Goal: Information Seeking & Learning: Learn about a topic

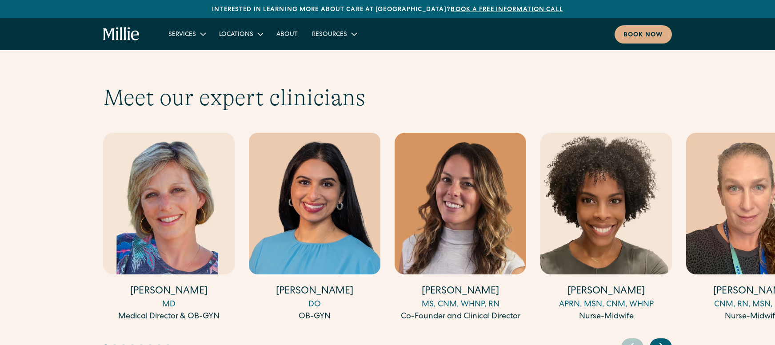
scroll to position [2419, 0]
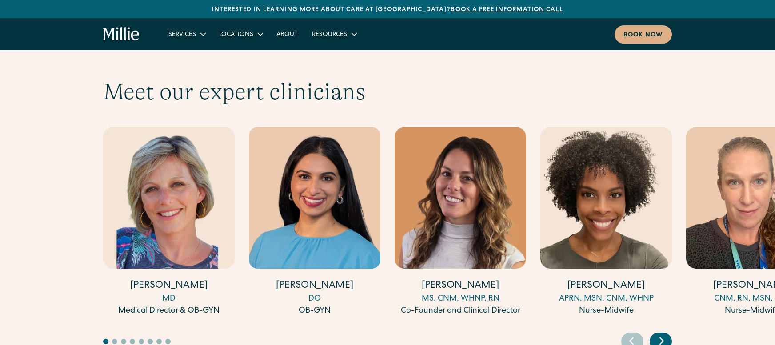
click at [666, 334] on icon "Next slide" at bounding box center [661, 341] width 13 height 14
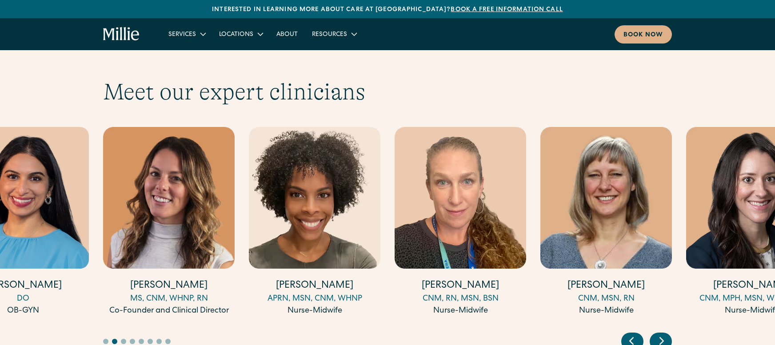
click at [666, 334] on icon "Next slide" at bounding box center [661, 341] width 13 height 14
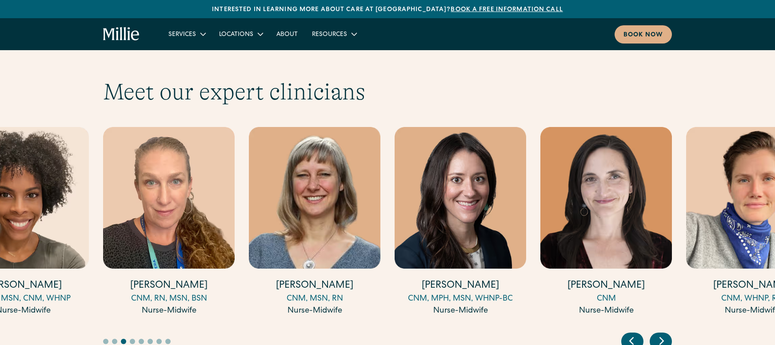
click at [625, 334] on icon "Previous slide" at bounding box center [630, 341] width 13 height 14
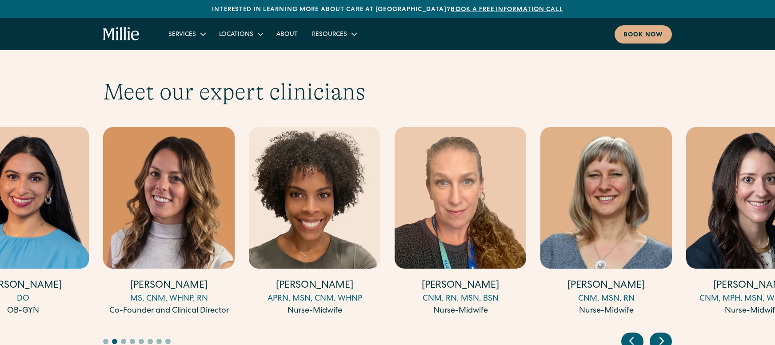
click at [664, 334] on icon "Next slide" at bounding box center [661, 341] width 13 height 14
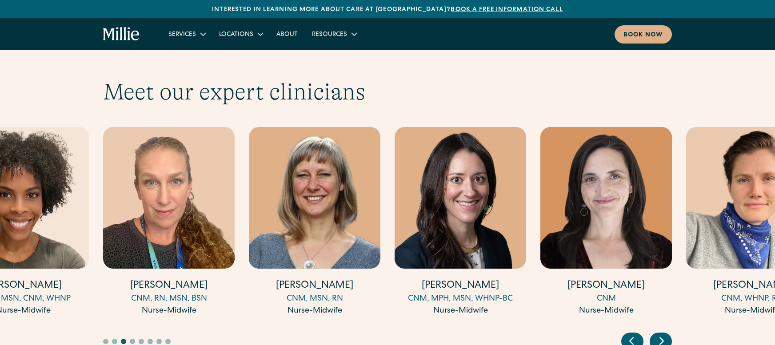
click at [664, 334] on icon "Next slide" at bounding box center [661, 341] width 13 height 14
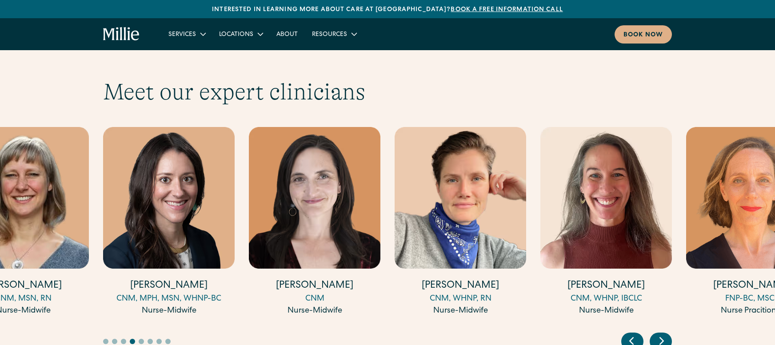
click at [664, 334] on icon "Next slide" at bounding box center [661, 341] width 13 height 14
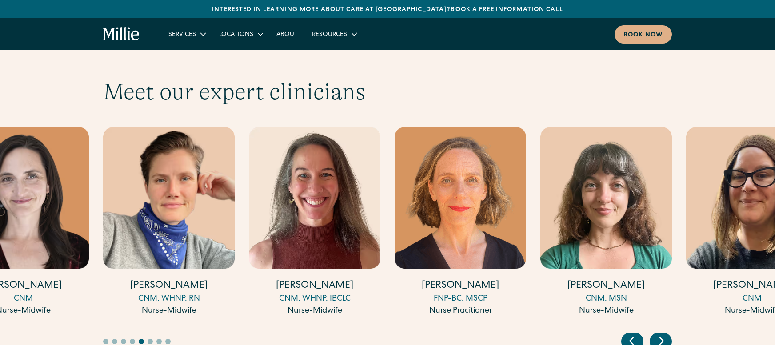
click at [664, 334] on icon "Next slide" at bounding box center [661, 341] width 13 height 14
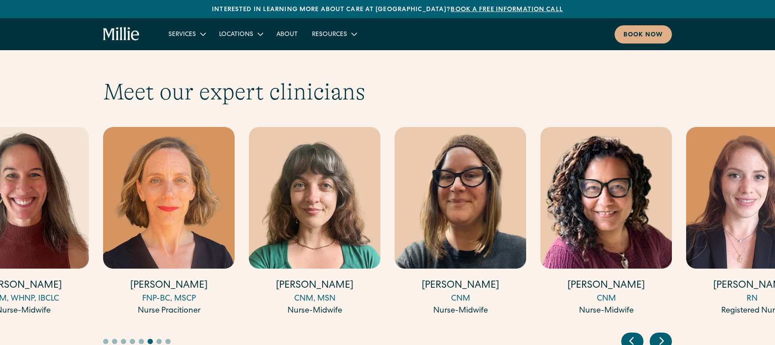
click at [664, 334] on icon "Next slide" at bounding box center [661, 341] width 13 height 14
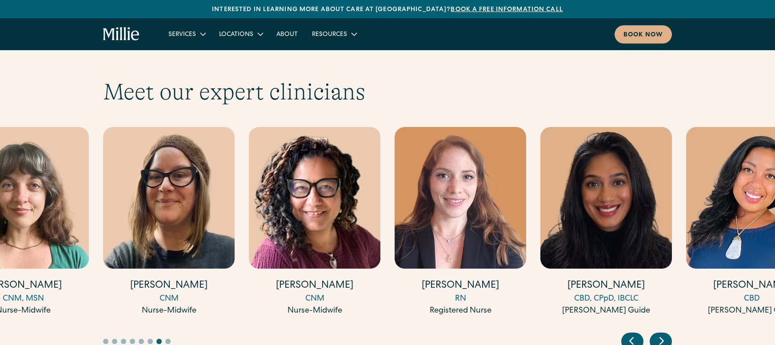
click at [664, 334] on icon "Next slide" at bounding box center [661, 341] width 13 height 14
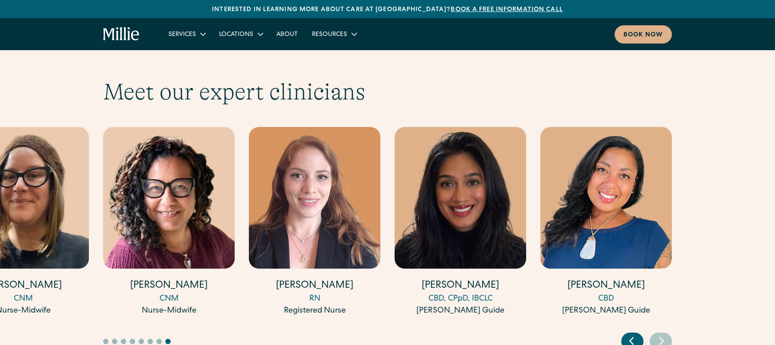
click at [627, 334] on icon "Previous slide" at bounding box center [630, 341] width 13 height 14
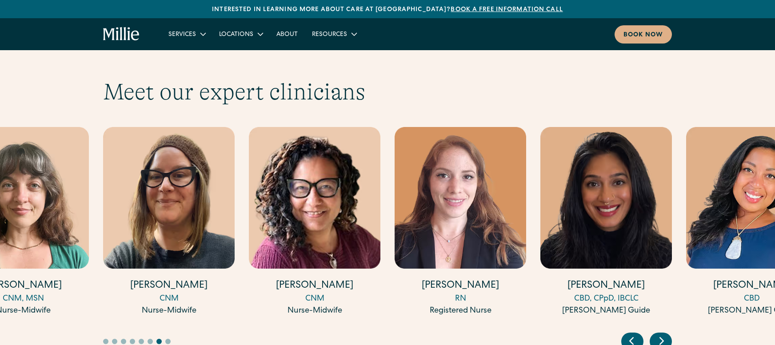
click at [627, 334] on icon "Previous slide" at bounding box center [630, 341] width 13 height 14
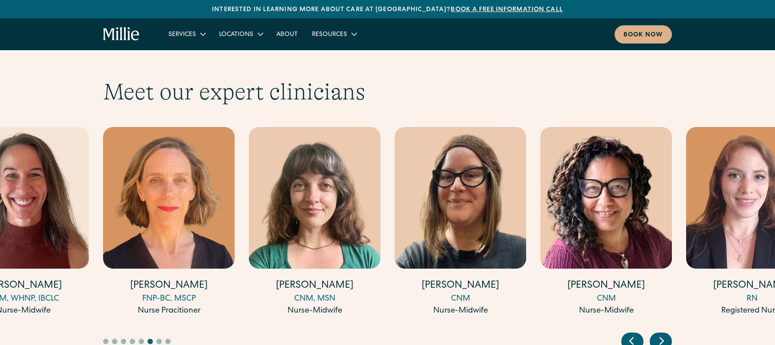
click at [627, 334] on icon "Previous slide" at bounding box center [630, 341] width 13 height 14
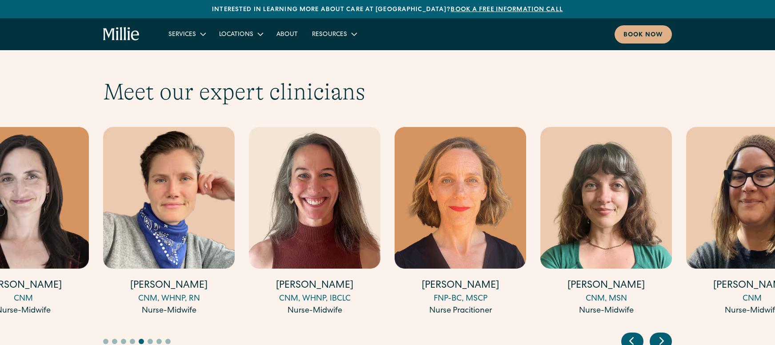
click at [627, 334] on icon "Previous slide" at bounding box center [630, 341] width 13 height 14
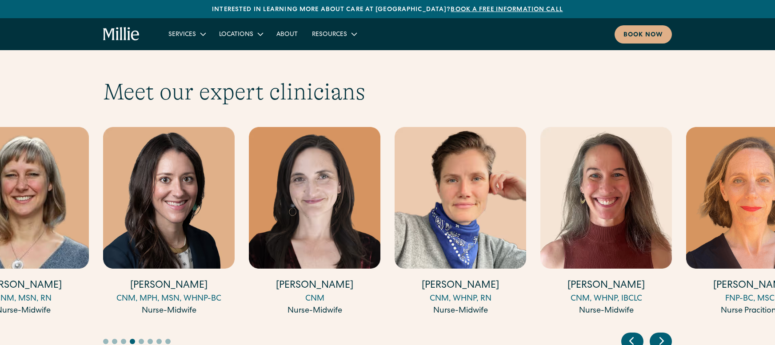
click at [627, 334] on icon "Previous slide" at bounding box center [630, 341] width 13 height 14
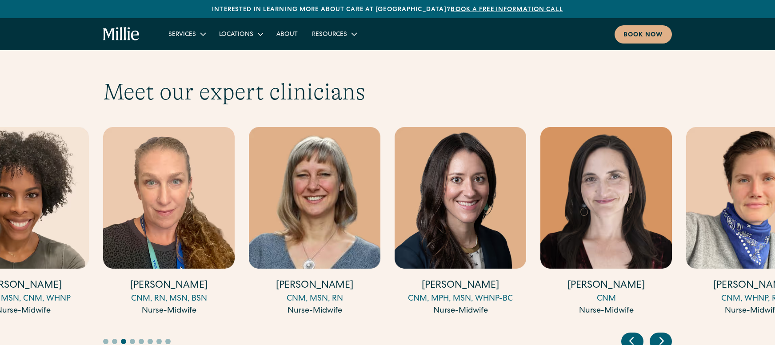
click at [627, 334] on icon "Previous slide" at bounding box center [630, 341] width 13 height 14
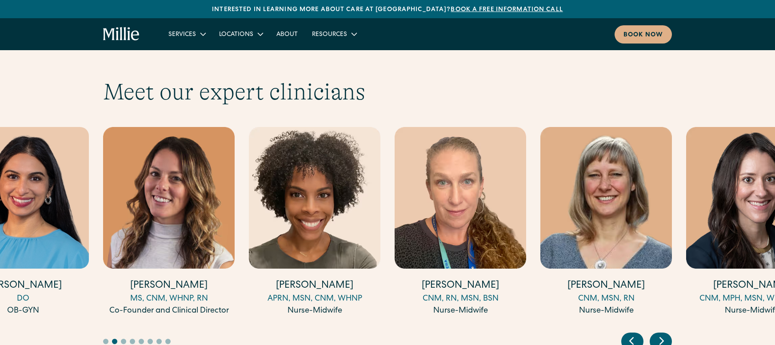
click at [627, 334] on icon "Previous slide" at bounding box center [630, 341] width 13 height 14
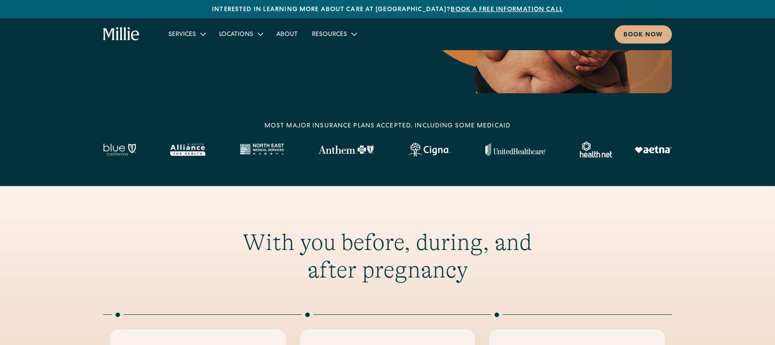
scroll to position [0, 0]
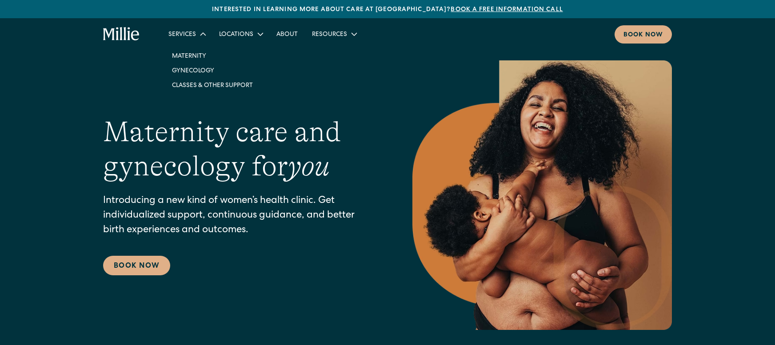
click at [192, 36] on div "Services" at bounding box center [182, 34] width 28 height 9
click at [197, 32] on icon at bounding box center [203, 34] width 14 height 14
click at [191, 52] on link "Maternity" at bounding box center [212, 55] width 95 height 15
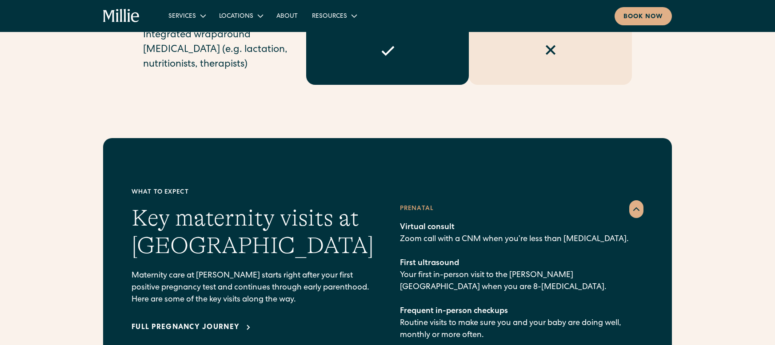
scroll to position [1015, 0]
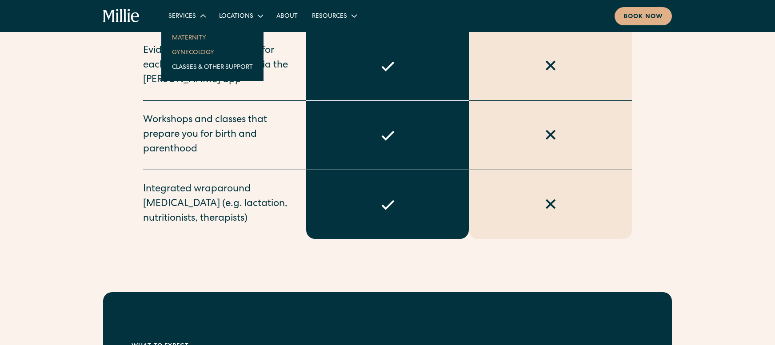
click at [185, 53] on link "Gynecology" at bounding box center [212, 52] width 95 height 15
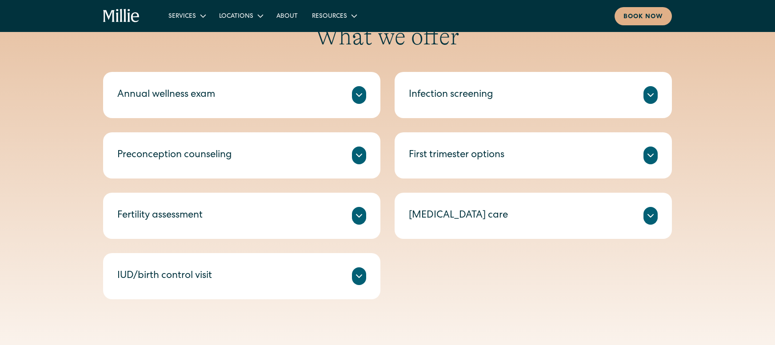
scroll to position [460, 0]
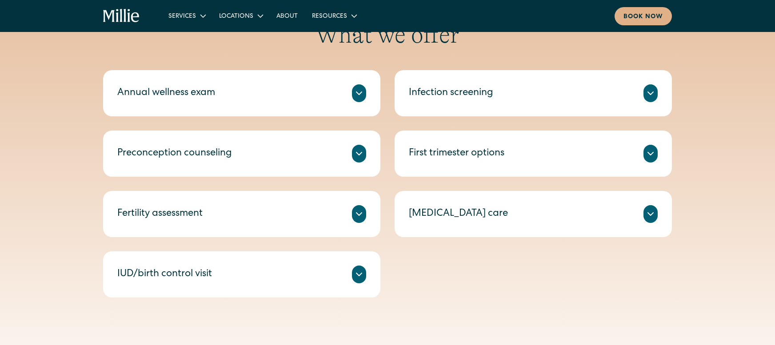
click at [225, 158] on div "Preconception counseling" at bounding box center [174, 154] width 115 height 15
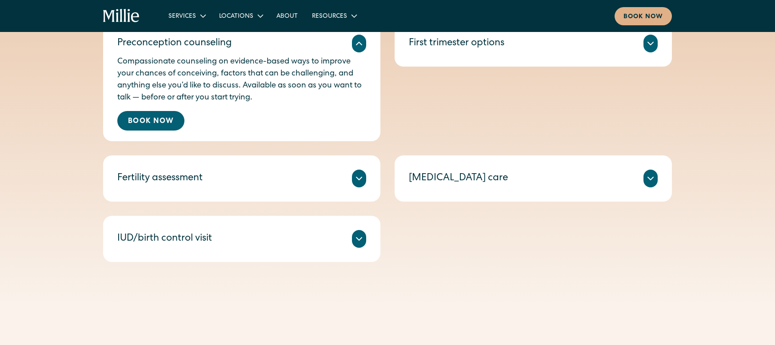
scroll to position [575, 0]
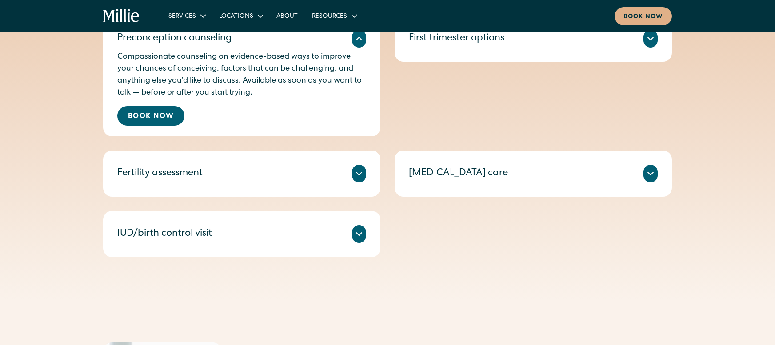
click at [202, 178] on div "Fertility assessment" at bounding box center [159, 174] width 85 height 15
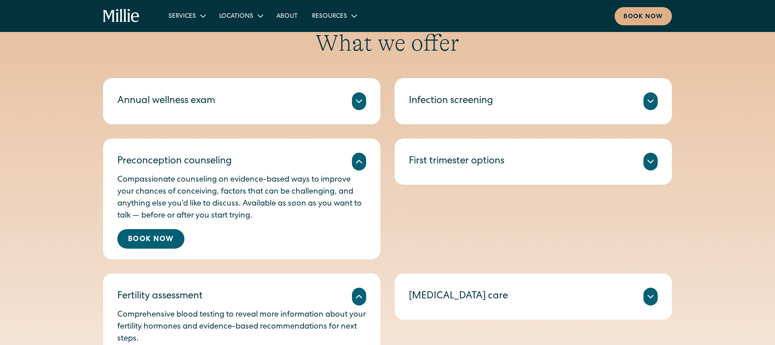
scroll to position [453, 0]
